Goal: Navigation & Orientation: Find specific page/section

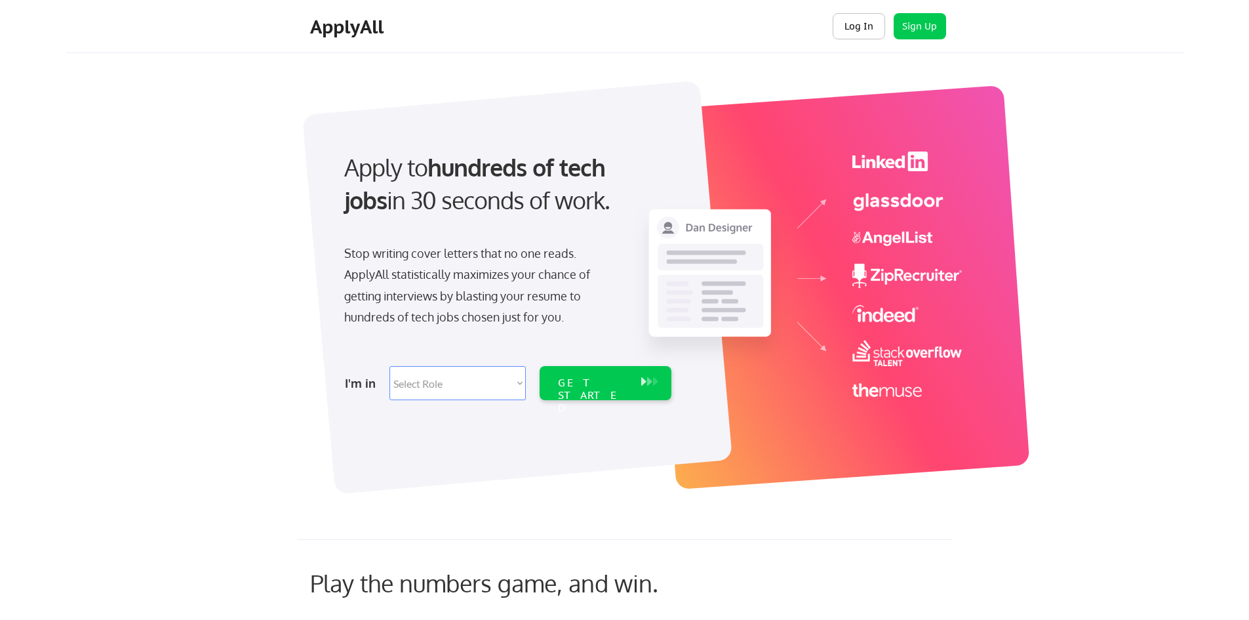
click at [870, 28] on button "Log In" at bounding box center [859, 26] width 52 height 26
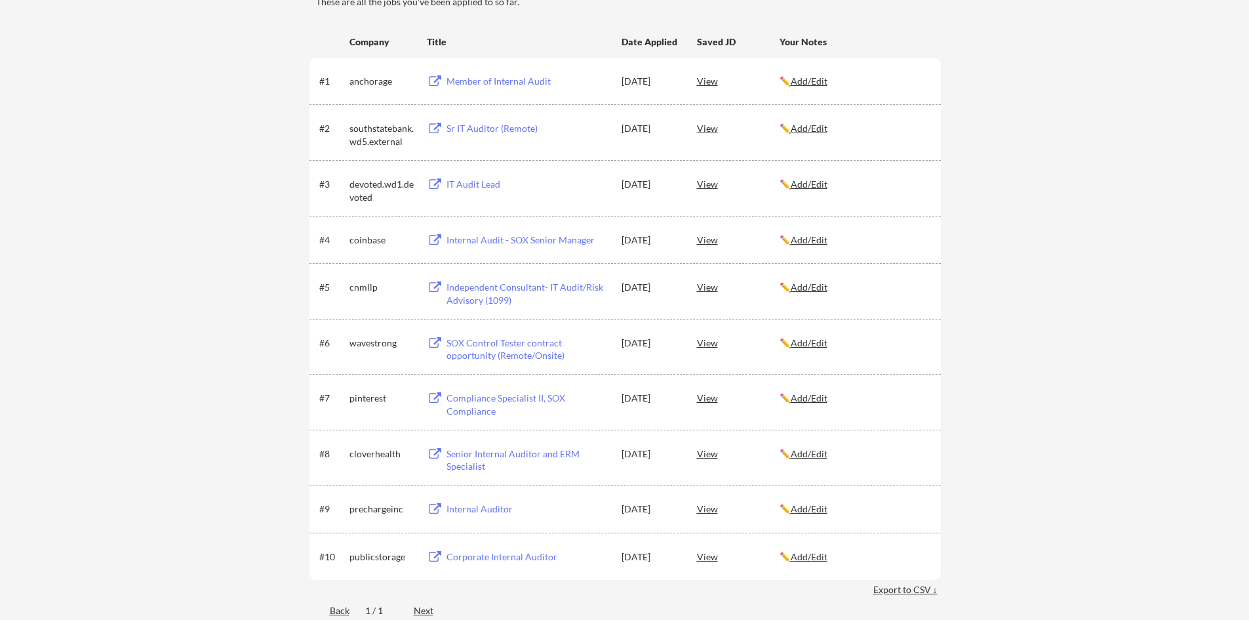
scroll to position [197, 0]
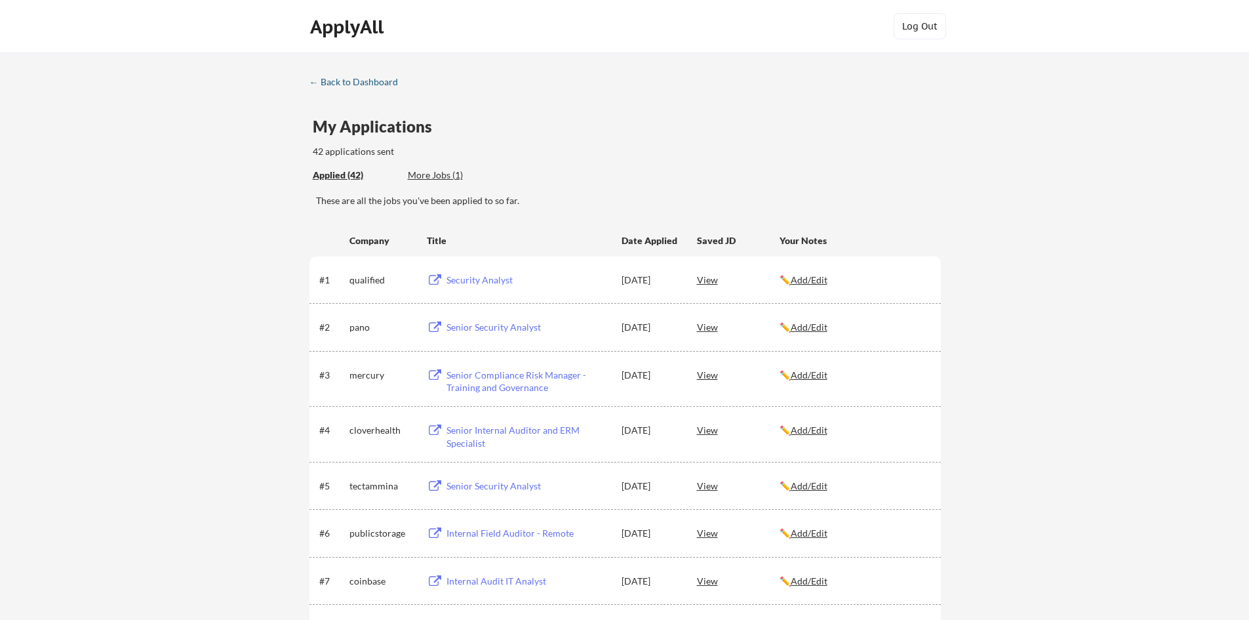
click at [390, 79] on div "← Back to Dashboard" at bounding box center [359, 81] width 98 height 9
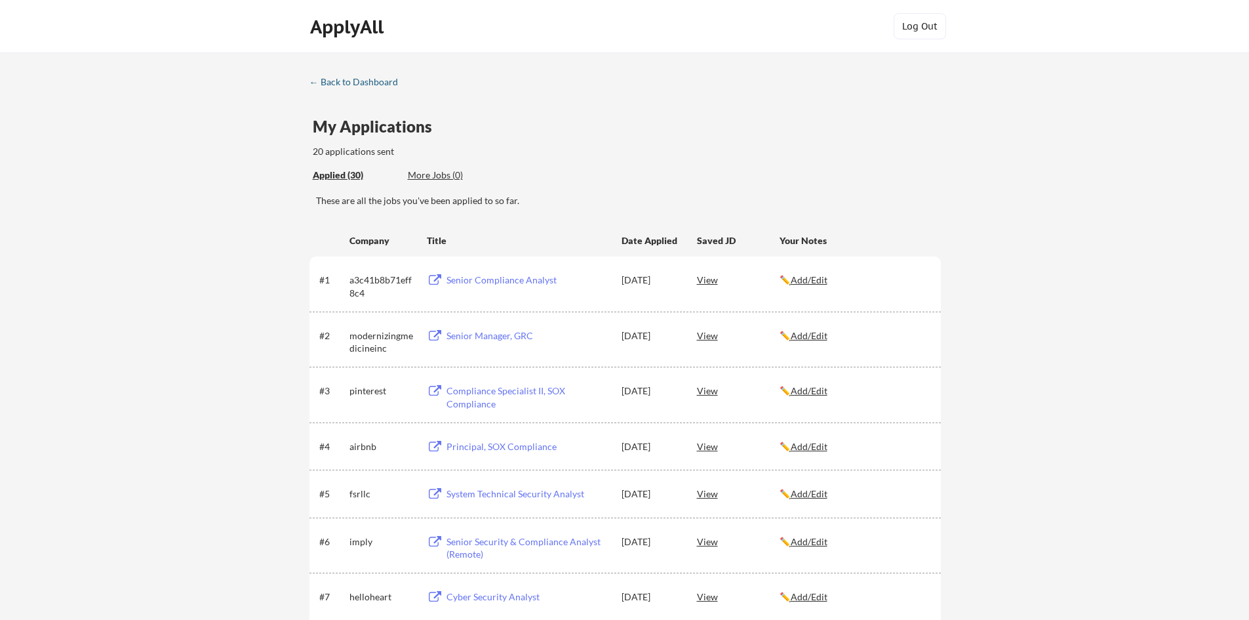
click at [357, 81] on div "← Back to Dashboard" at bounding box center [359, 81] width 98 height 9
